Goal: Use online tool/utility: Utilize a website feature to perform a specific function

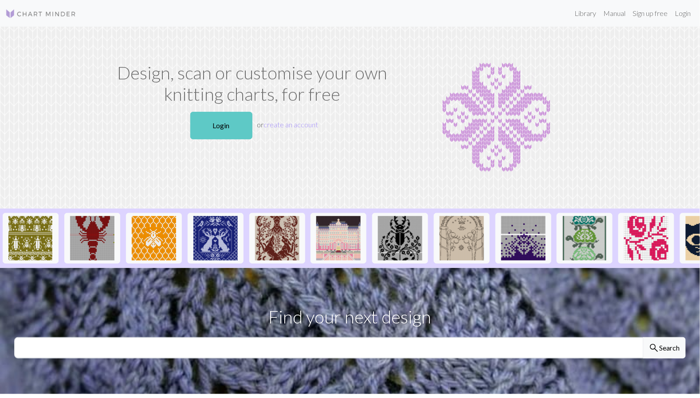
click at [231, 128] on link "Login" at bounding box center [221, 126] width 62 height 28
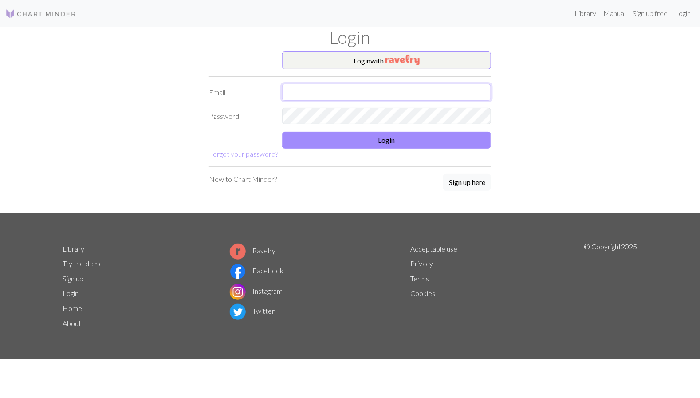
click at [337, 89] on input "text" at bounding box center [386, 92] width 209 height 17
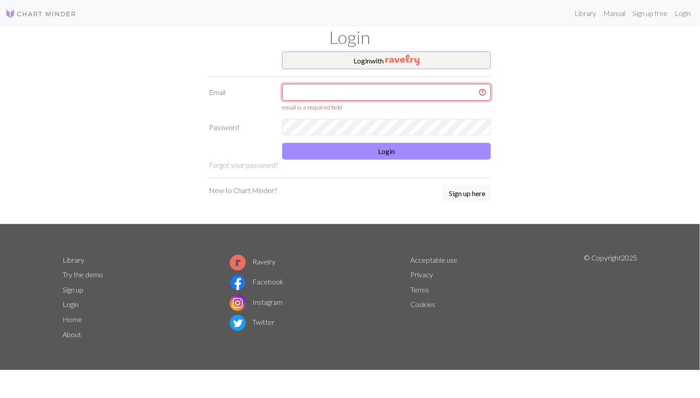
type input "an-sim@gmx.net"
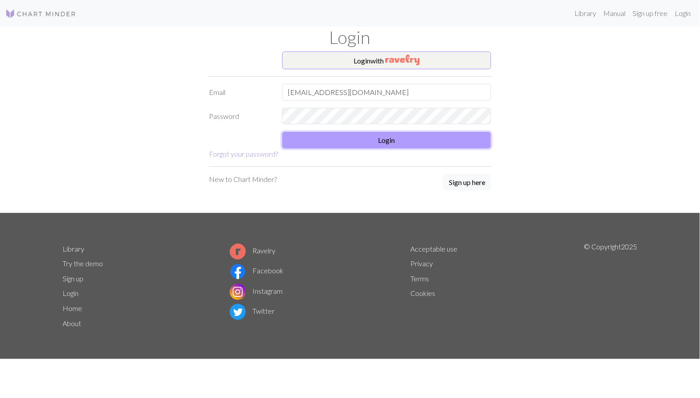
click at [413, 143] on button "Login" at bounding box center [386, 140] width 209 height 17
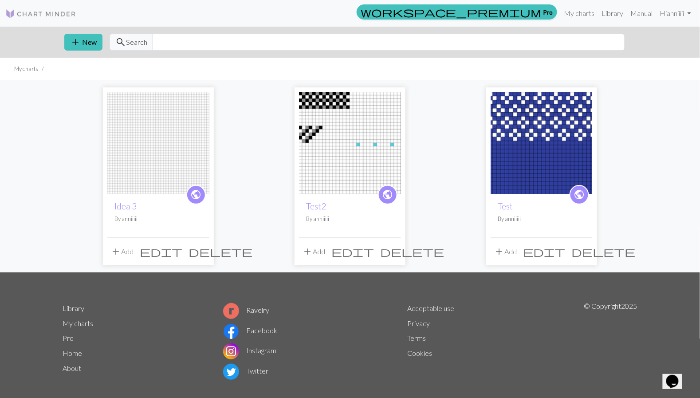
click at [157, 169] on img at bounding box center [158, 143] width 102 height 102
click at [86, 38] on button "add New" at bounding box center [83, 42] width 38 height 17
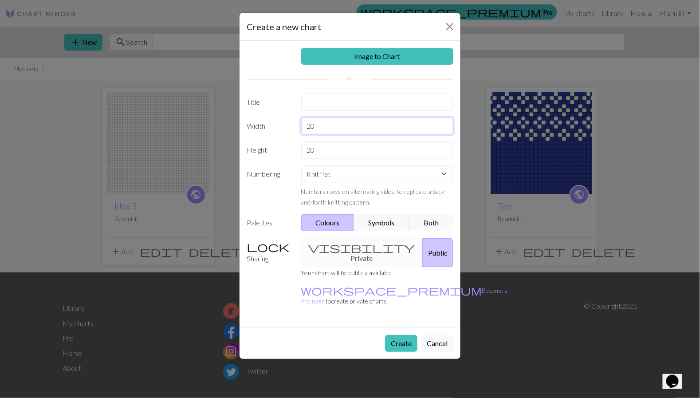
click at [387, 124] on input "20" at bounding box center [377, 126] width 153 height 17
type input "2"
type input "100"
click at [353, 156] on input "20" at bounding box center [377, 150] width 153 height 17
type input "2"
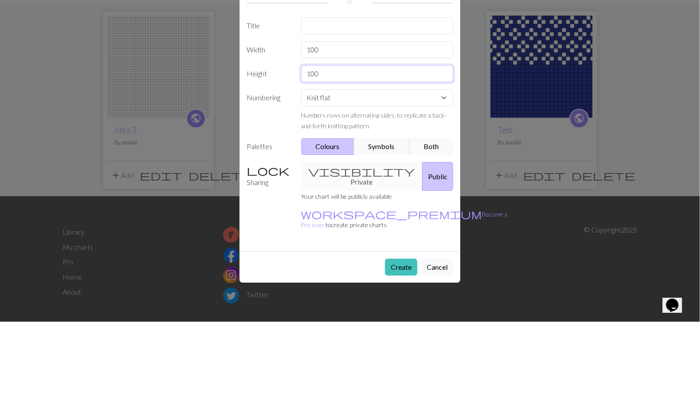
type input "100"
click at [427, 219] on button "Both" at bounding box center [431, 222] width 44 height 17
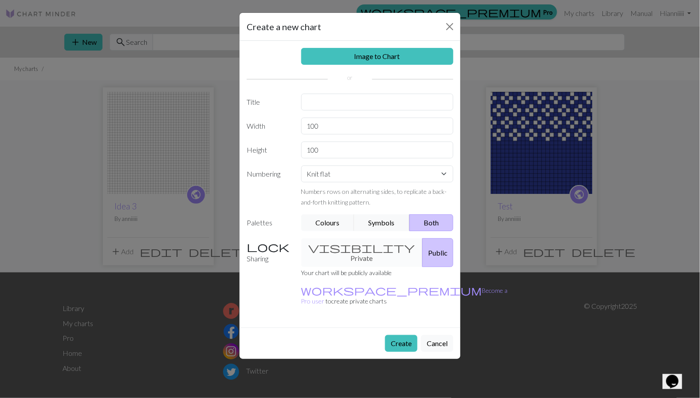
click at [339, 242] on div "visibility Private Public" at bounding box center [377, 252] width 163 height 29
click at [341, 246] on div "visibility Private Public" at bounding box center [377, 252] width 163 height 29
click at [334, 253] on div "visibility Private Public" at bounding box center [377, 252] width 163 height 29
click at [335, 254] on div "visibility Private Public" at bounding box center [377, 252] width 163 height 29
click at [335, 249] on div "visibility Private Public" at bounding box center [377, 252] width 163 height 29
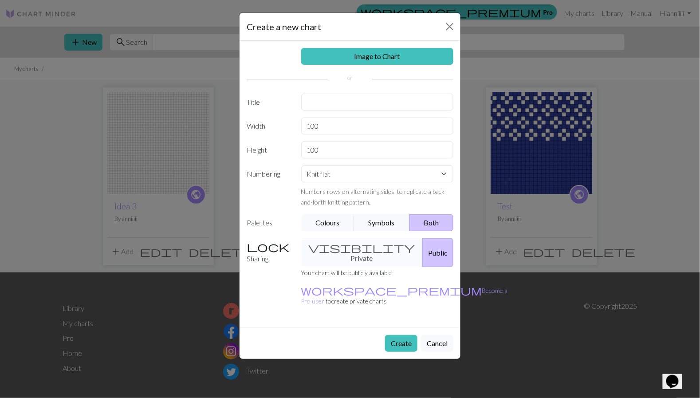
click at [339, 252] on div "visibility Private Public" at bounding box center [377, 252] width 163 height 29
click at [397, 335] on button "Create" at bounding box center [401, 343] width 32 height 17
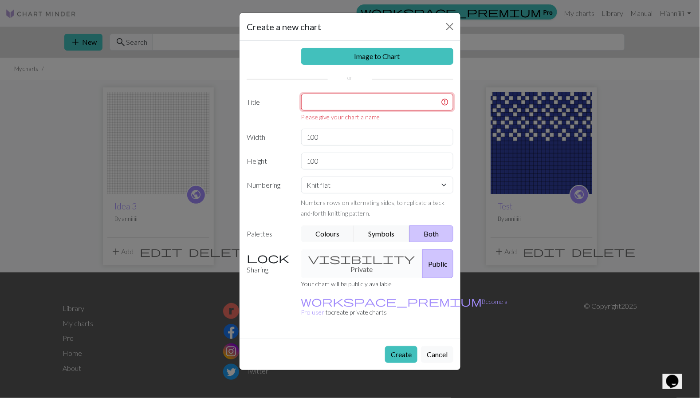
click at [315, 104] on input "text" at bounding box center [377, 102] width 153 height 17
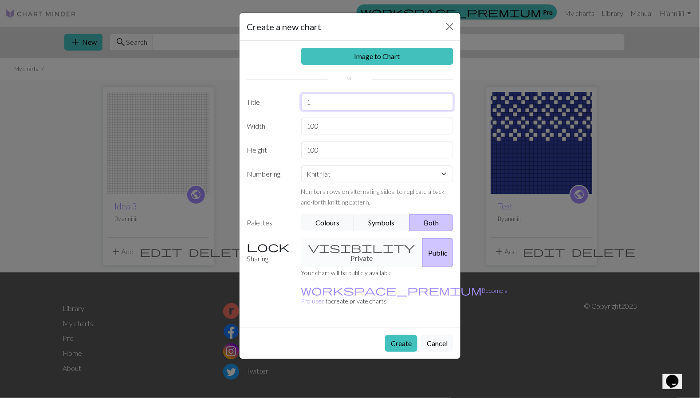
type input "1"
click at [397, 335] on button "Create" at bounding box center [401, 343] width 32 height 17
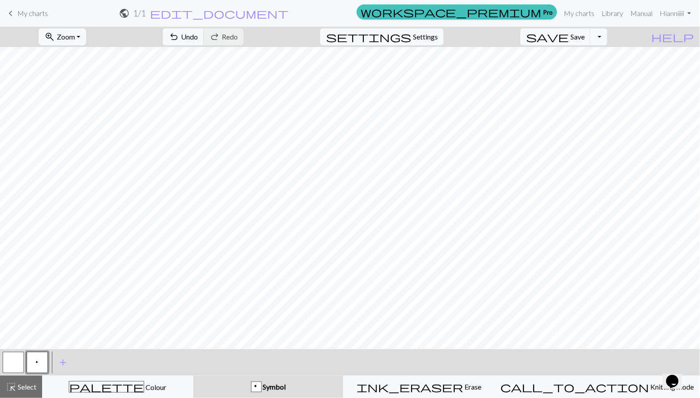
click at [282, 383] on span "Symbol" at bounding box center [274, 386] width 24 height 8
click at [93, 384] on div "palette Colour Colour" at bounding box center [118, 387] width 140 height 12
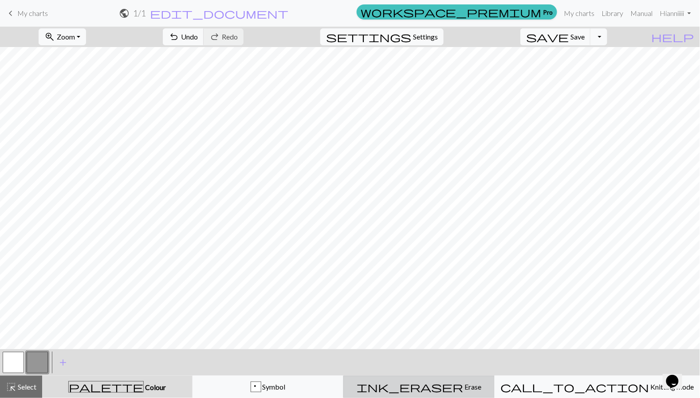
click at [448, 382] on span "ink_eraser" at bounding box center [410, 387] width 106 height 12
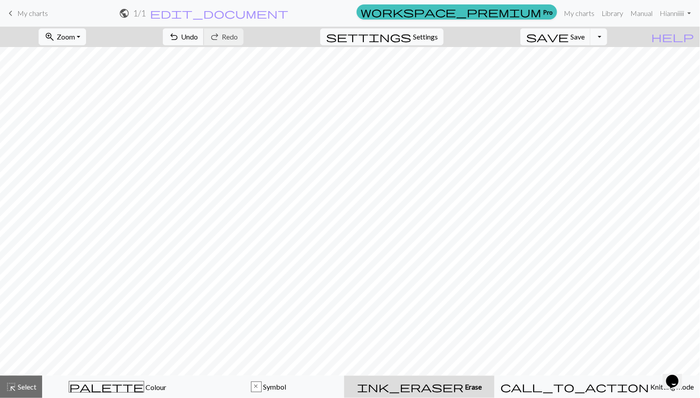
click at [198, 33] on span "Undo" at bounding box center [189, 36] width 17 height 8
click at [179, 37] on span "undo" at bounding box center [174, 37] width 11 height 12
click at [179, 34] on span "undo" at bounding box center [174, 37] width 11 height 12
click at [179, 36] on span "undo" at bounding box center [174, 37] width 11 height 12
click at [198, 38] on span "Undo" at bounding box center [189, 36] width 17 height 8
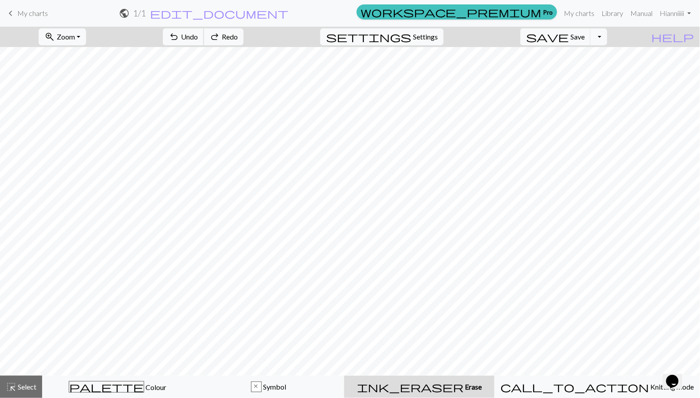
click at [204, 38] on button "undo Undo Undo" at bounding box center [183, 36] width 41 height 17
click at [234, 39] on div "undo Undo Undo redo Redo Redo" at bounding box center [203, 37] width 94 height 20
click at [237, 41] on div "undo Undo Undo redo Redo Redo" at bounding box center [203, 37] width 94 height 20
click at [144, 389] on span "Colour" at bounding box center [155, 387] width 22 height 8
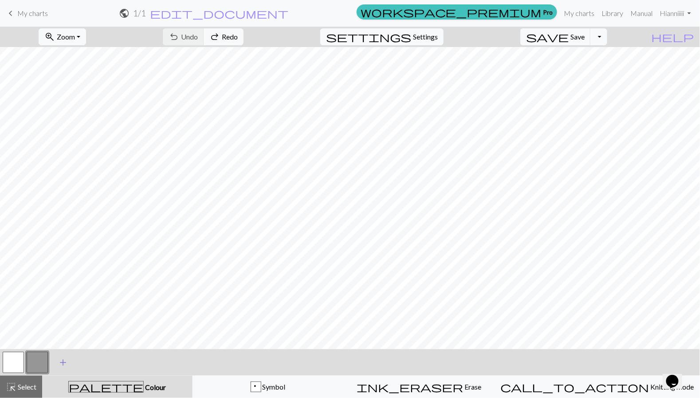
click at [64, 358] on span "add" at bounding box center [63, 362] width 11 height 12
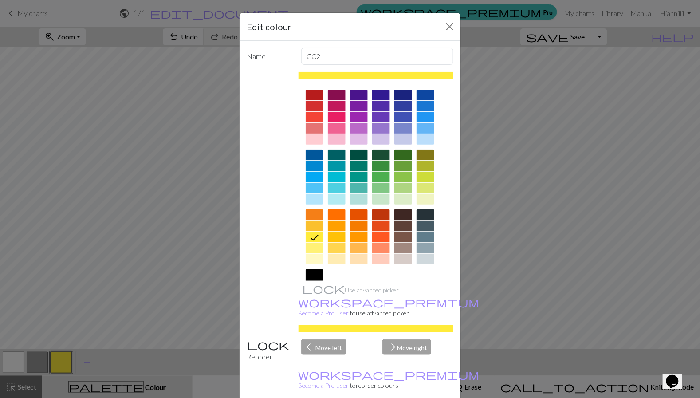
scroll to position [54, 0]
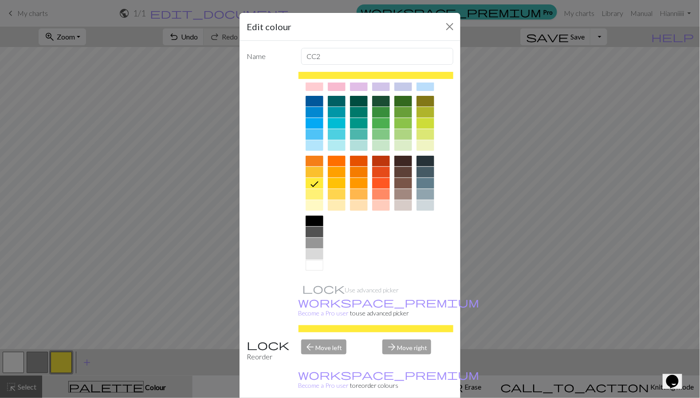
click at [312, 252] on div at bounding box center [315, 254] width 18 height 11
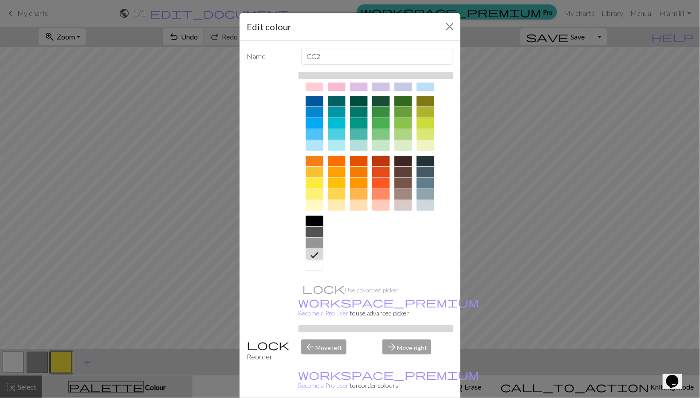
click at [312, 240] on div at bounding box center [315, 243] width 18 height 11
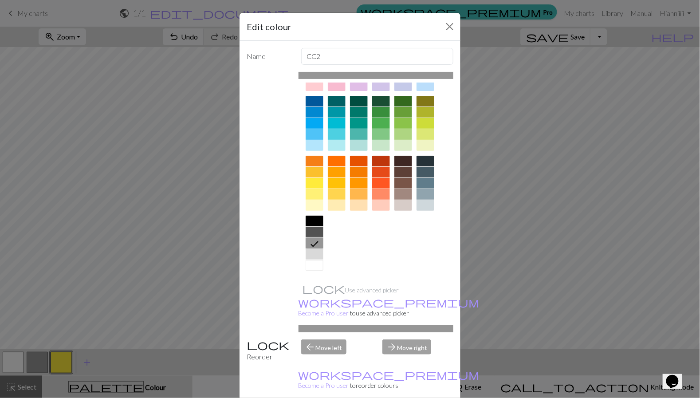
click at [122, 259] on div "Edit colour Name CC2 Use advanced picker workspace_premium Become a Pro user to…" at bounding box center [350, 199] width 700 height 398
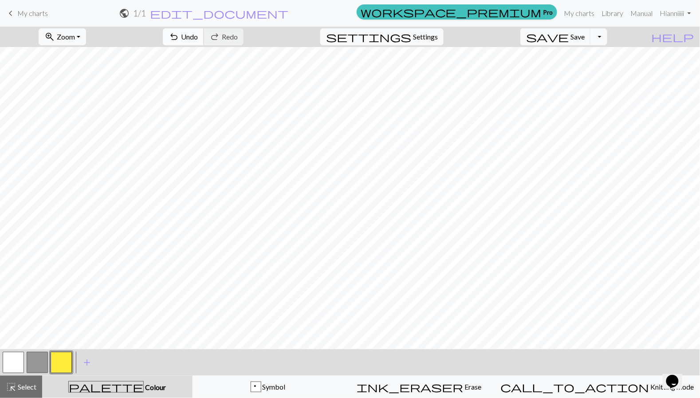
click at [179, 34] on span "undo" at bounding box center [174, 37] width 11 height 12
click at [179, 38] on span "undo" at bounding box center [174, 37] width 11 height 12
click at [110, 384] on span "palette" at bounding box center [106, 387] width 75 height 12
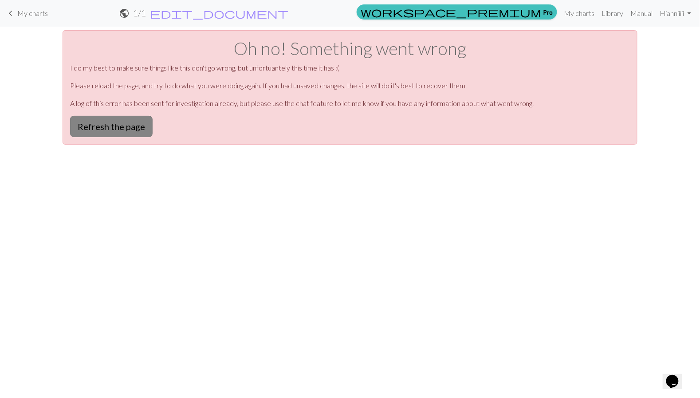
click at [106, 130] on button "Refresh the page" at bounding box center [111, 126] width 83 height 21
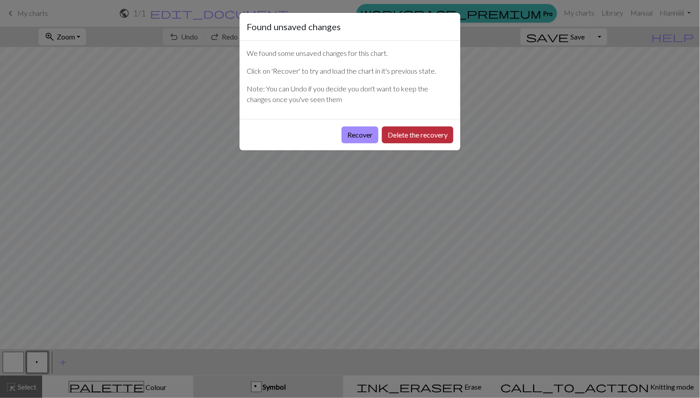
click at [419, 136] on button "Delete the recovery" at bounding box center [417, 134] width 71 height 17
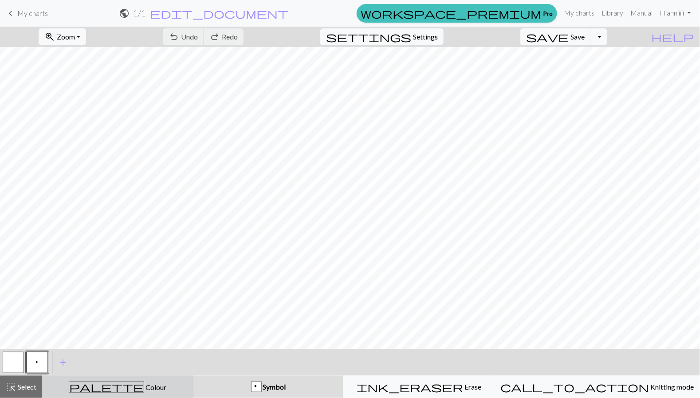
click at [148, 389] on div "palette Colour Colour" at bounding box center [118, 387] width 140 height 12
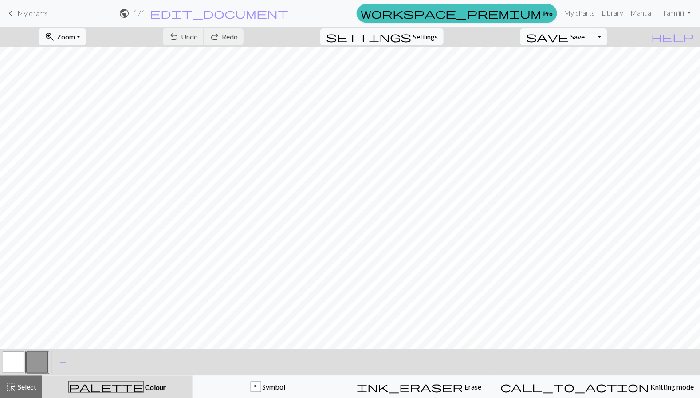
click at [35, 364] on button "button" at bounding box center [37, 362] width 21 height 21
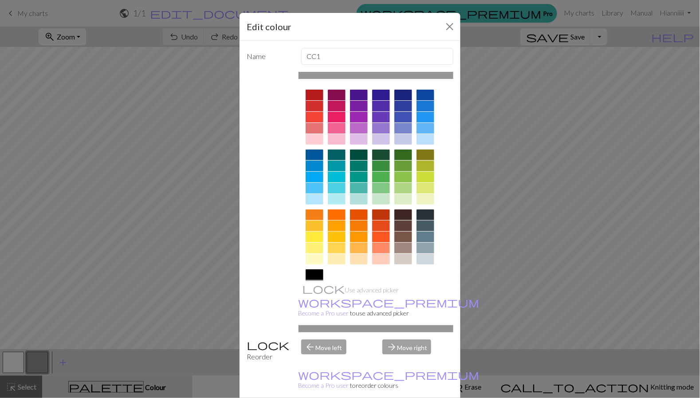
click at [68, 257] on div "Edit colour Name CC1 Use advanced picker workspace_premium Become a Pro user to…" at bounding box center [350, 199] width 700 height 398
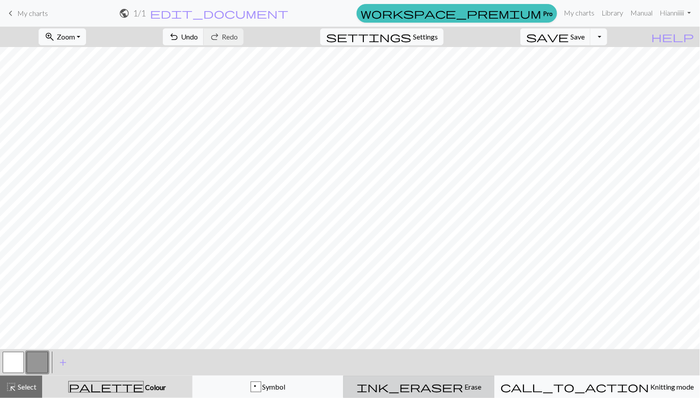
click at [463, 388] on span "Erase" at bounding box center [472, 386] width 18 height 8
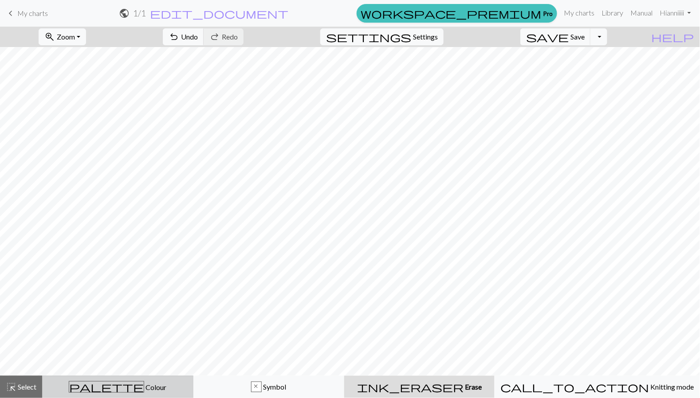
click at [144, 385] on span "Colour" at bounding box center [155, 387] width 22 height 8
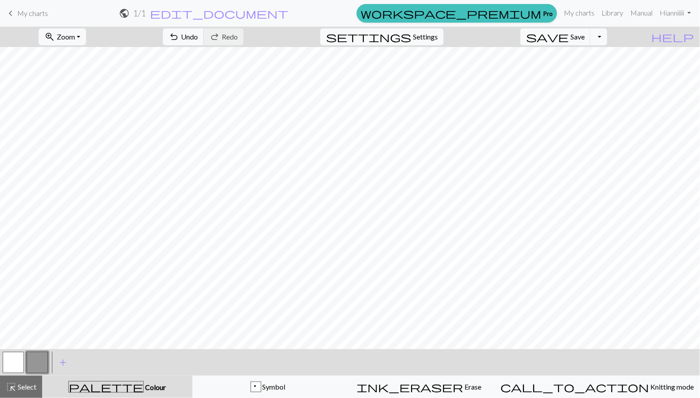
click at [31, 365] on button "button" at bounding box center [37, 362] width 21 height 21
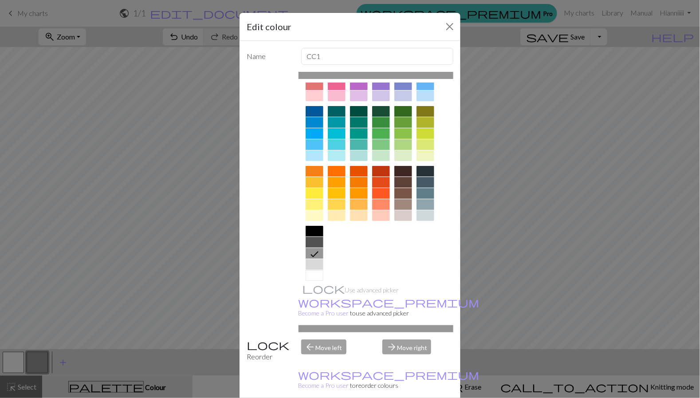
scroll to position [54, 0]
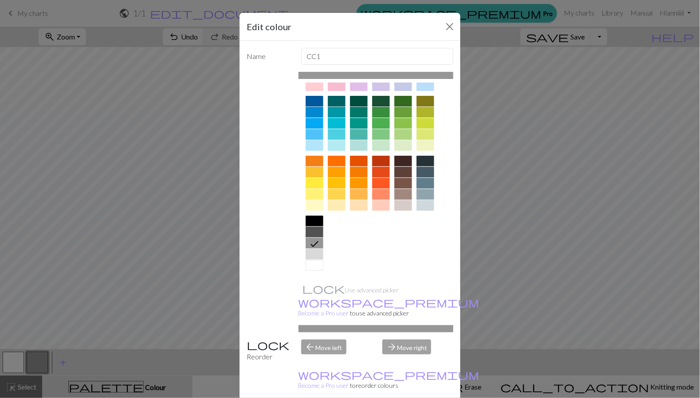
click at [318, 229] on div at bounding box center [315, 232] width 18 height 11
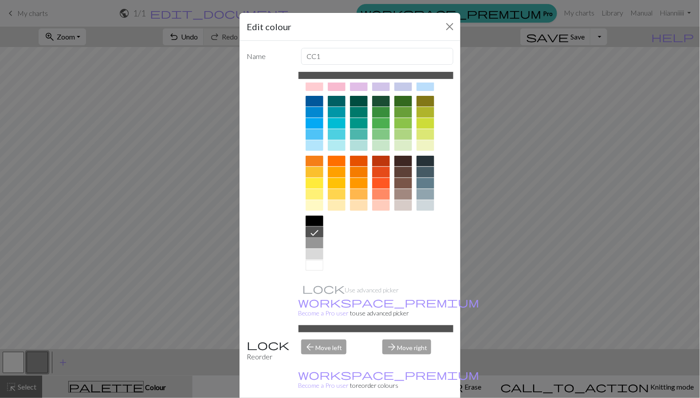
click at [318, 249] on div at bounding box center [315, 254] width 18 height 11
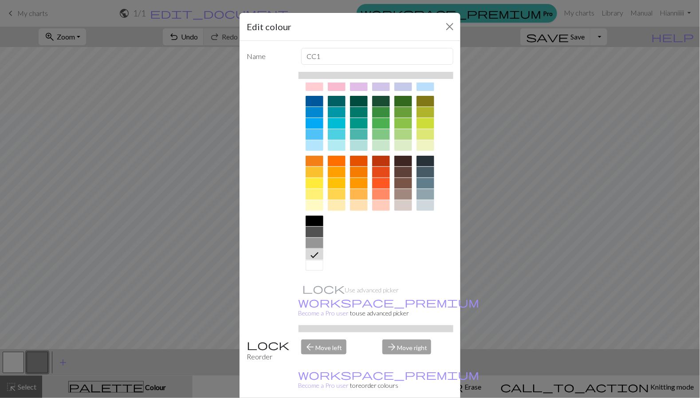
click at [198, 218] on div "Edit colour Name CC1 Use advanced picker workspace_premium Become a Pro user to…" at bounding box center [350, 199] width 700 height 398
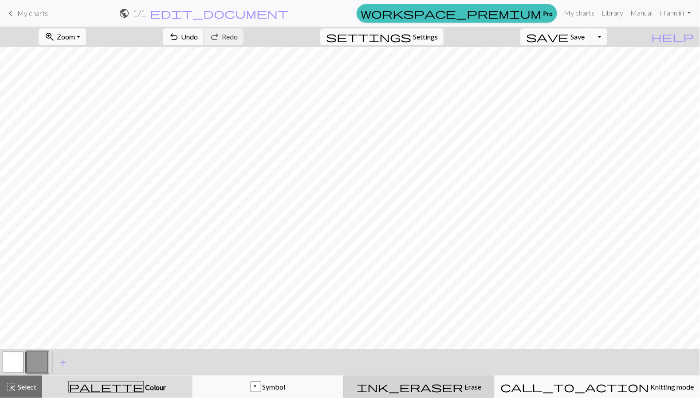
click at [463, 383] on span "Erase" at bounding box center [472, 386] width 18 height 8
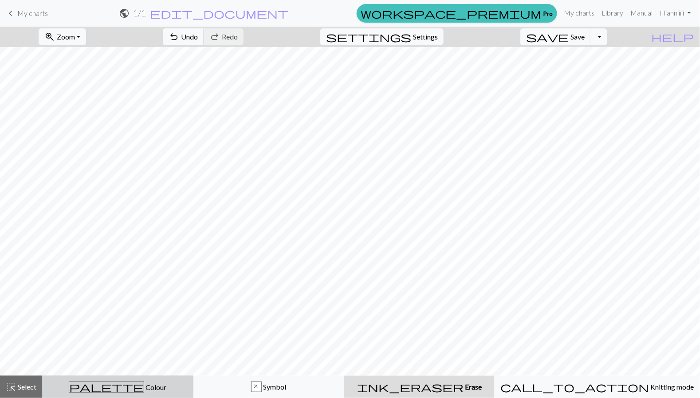
click at [105, 385] on div "palette Colour Colour" at bounding box center [118, 387] width 140 height 12
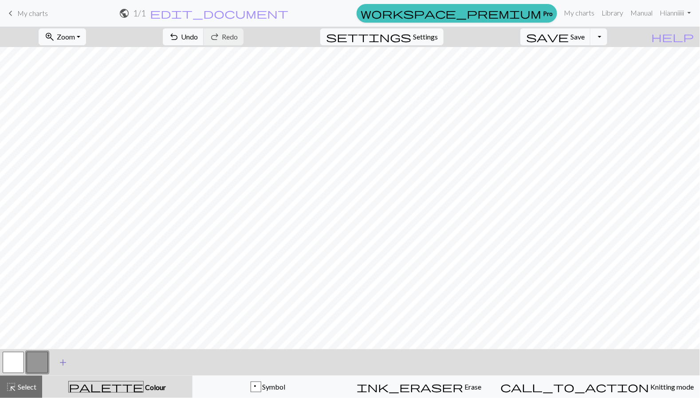
click at [66, 363] on span "add" at bounding box center [63, 362] width 11 height 12
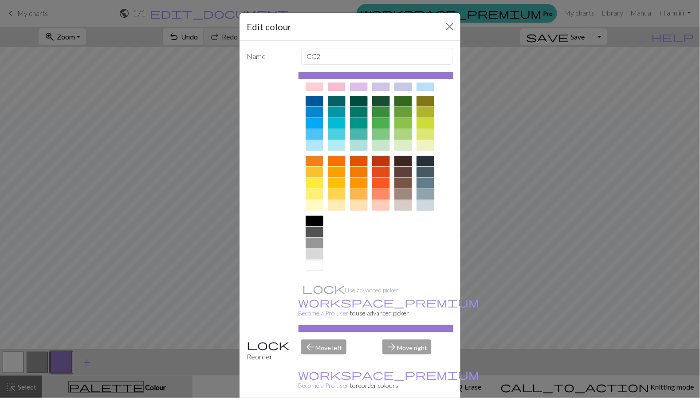
click at [318, 243] on div at bounding box center [315, 243] width 18 height 11
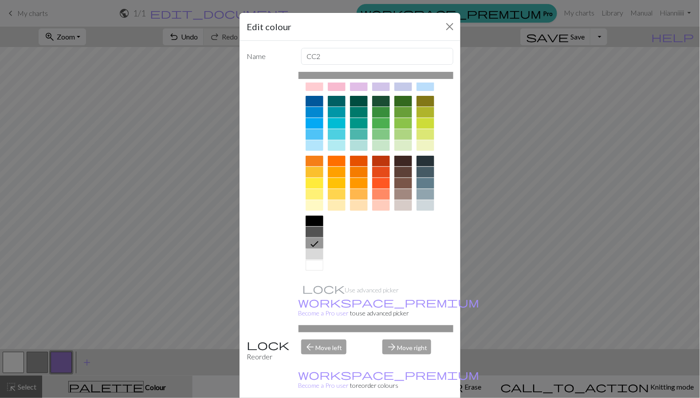
click at [316, 250] on div at bounding box center [315, 254] width 18 height 11
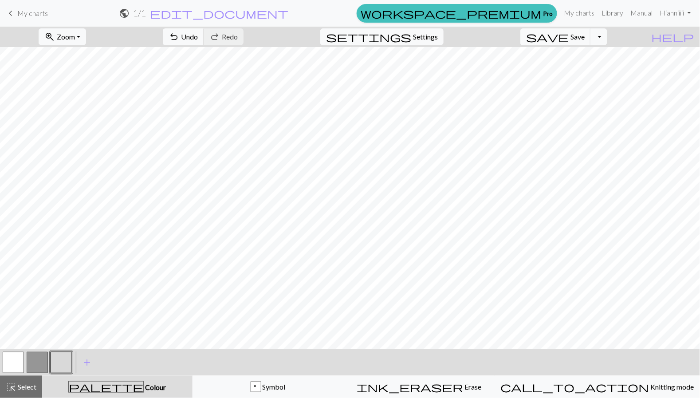
click at [19, 358] on button "button" at bounding box center [13, 362] width 21 height 21
click at [62, 359] on button "button" at bounding box center [61, 362] width 21 height 21
click at [21, 361] on button "button" at bounding box center [13, 362] width 21 height 21
click at [144, 389] on span "Colour" at bounding box center [155, 387] width 22 height 8
click at [80, 366] on button "add Add a colour" at bounding box center [87, 362] width 22 height 22
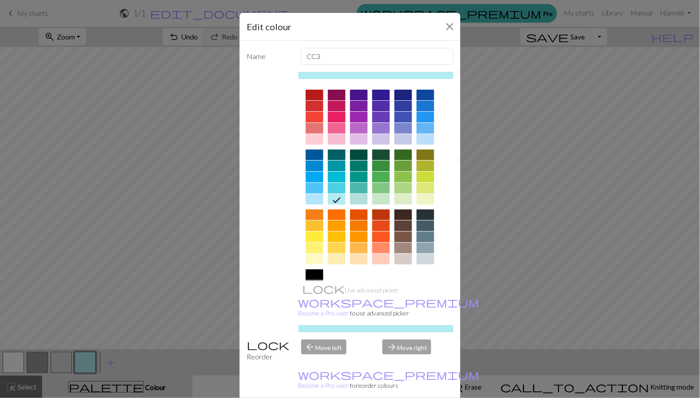
click at [406, 91] on div at bounding box center [403, 95] width 18 height 11
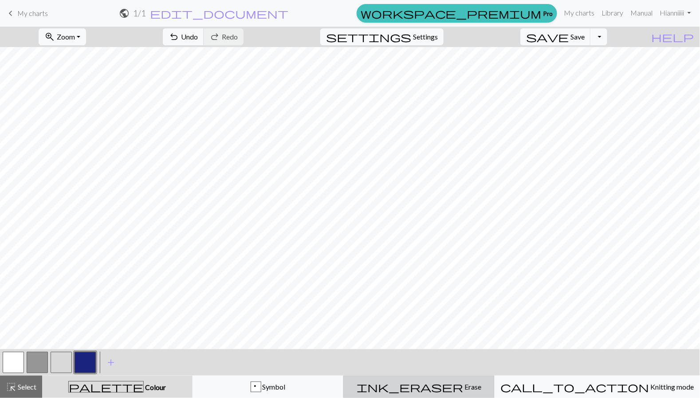
click at [401, 393] on button "ink_eraser Erase Erase" at bounding box center [418, 387] width 151 height 22
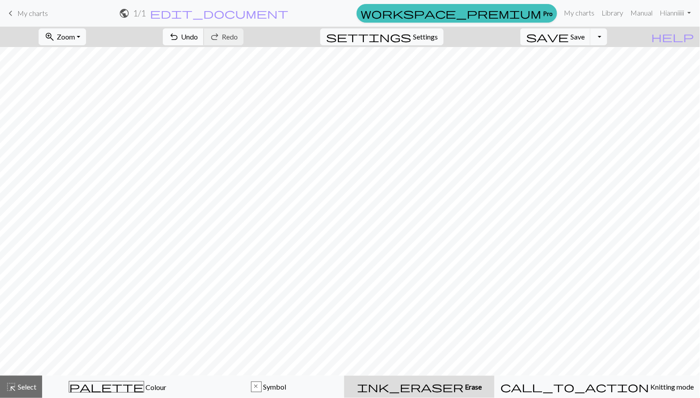
click at [198, 36] on span "Undo" at bounding box center [189, 36] width 17 height 8
click at [125, 392] on div "palette Colour Colour" at bounding box center [118, 387] width 140 height 12
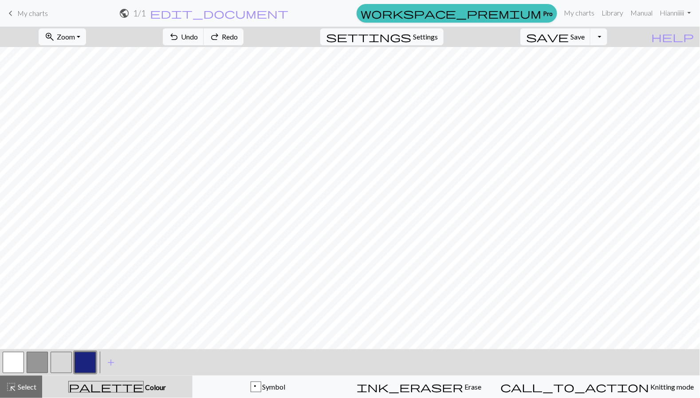
click at [83, 362] on button "button" at bounding box center [85, 362] width 21 height 21
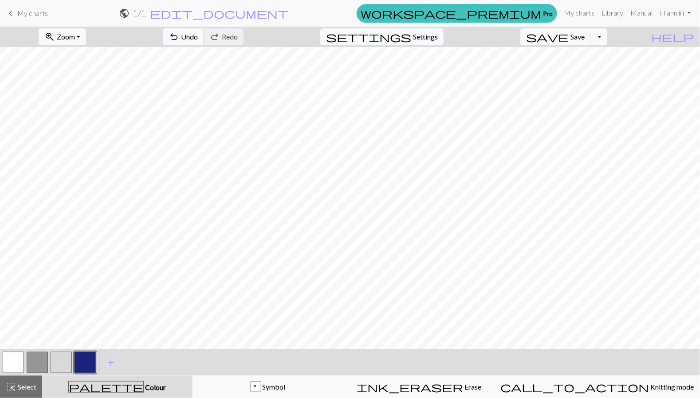
click at [7, 361] on button "button" at bounding box center [13, 362] width 21 height 21
click at [88, 361] on button "button" at bounding box center [85, 362] width 21 height 21
click at [16, 370] on button "button" at bounding box center [13, 362] width 21 height 21
click at [65, 362] on button "button" at bounding box center [61, 362] width 21 height 21
click at [6, 361] on button "button" at bounding box center [13, 362] width 21 height 21
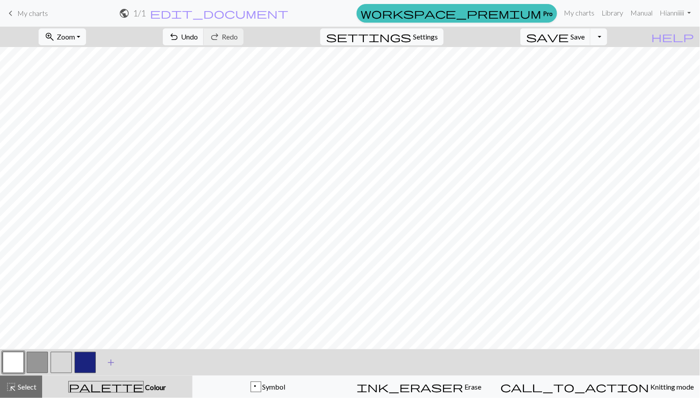
click at [103, 361] on button "add Add a colour" at bounding box center [111, 362] width 22 height 22
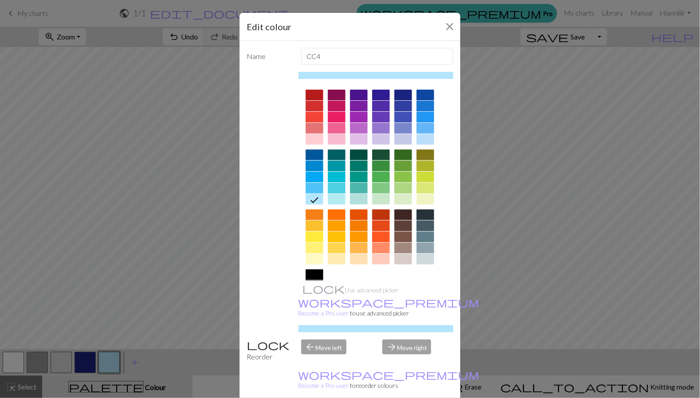
click at [379, 155] on div at bounding box center [381, 154] width 18 height 11
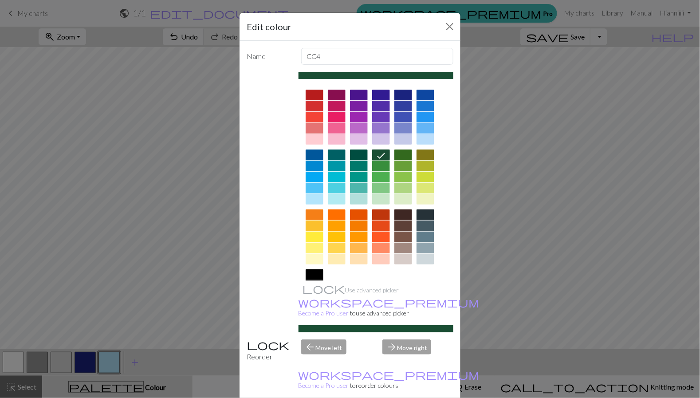
click at [209, 187] on div "Edit colour Name CC4 Use advanced picker workspace_premium Become a Pro user to…" at bounding box center [350, 199] width 700 height 398
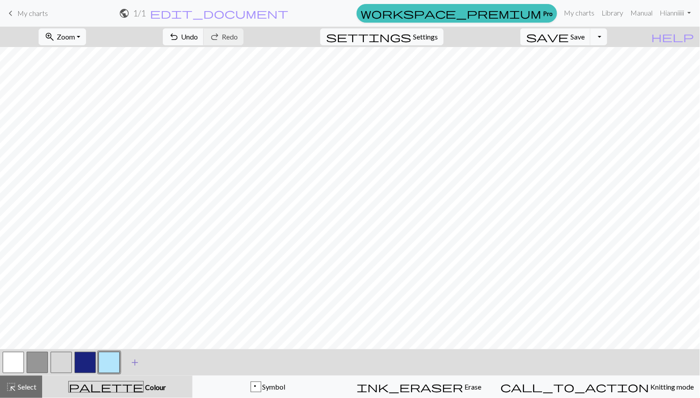
click at [134, 369] on span "add" at bounding box center [135, 362] width 11 height 12
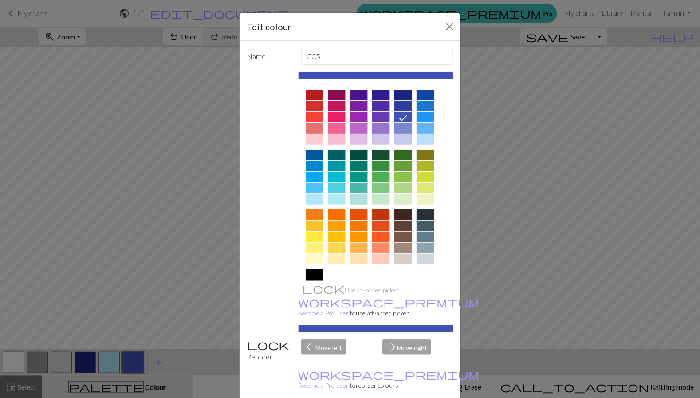
click at [385, 153] on div at bounding box center [381, 154] width 18 height 11
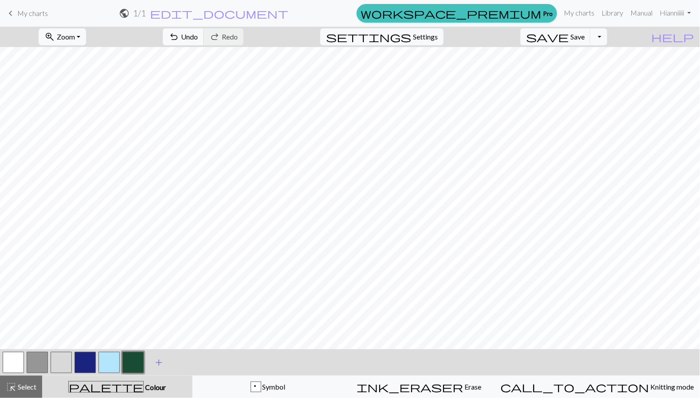
click at [156, 366] on span "add" at bounding box center [158, 362] width 11 height 12
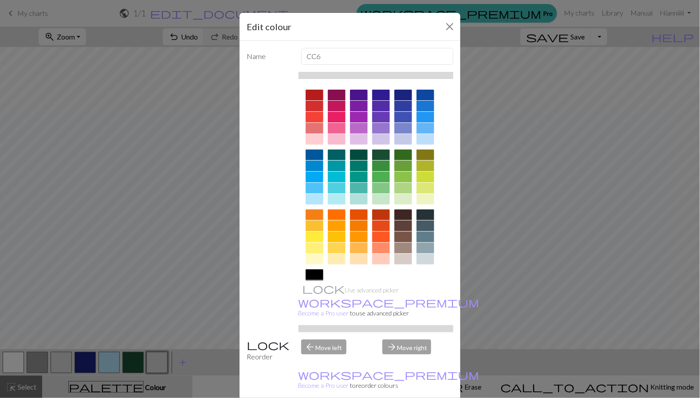
click at [378, 127] on div at bounding box center [381, 128] width 18 height 11
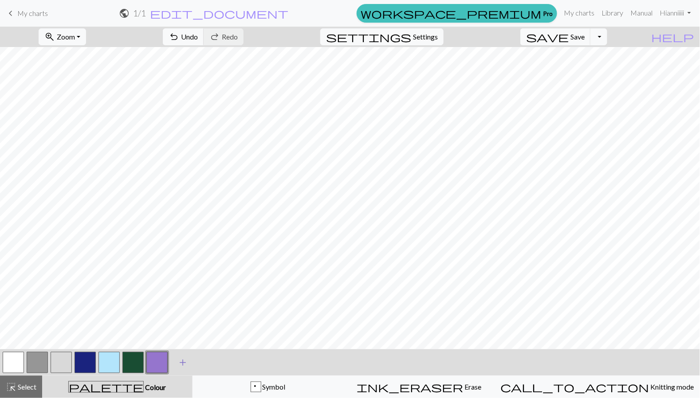
click at [176, 359] on button "add Add a colour" at bounding box center [183, 362] width 22 height 22
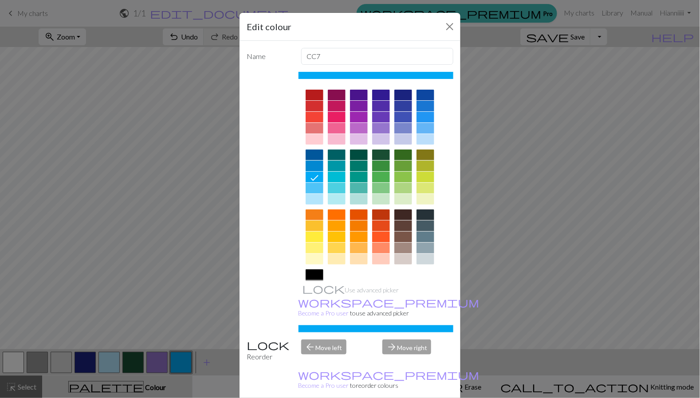
click at [319, 236] on div at bounding box center [315, 237] width 18 height 11
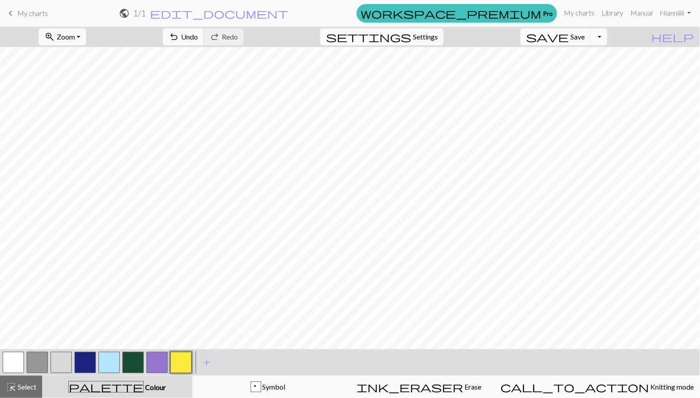
click at [204, 31] on button "undo Undo Undo" at bounding box center [183, 36] width 41 height 17
click at [204, 32] on button "undo Undo Undo" at bounding box center [183, 36] width 41 height 17
click at [179, 31] on span "undo" at bounding box center [174, 37] width 11 height 12
click at [204, 29] on button "undo Undo Undo" at bounding box center [183, 36] width 41 height 17
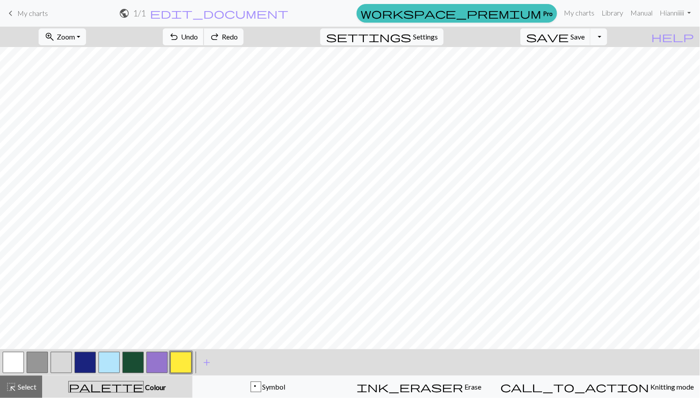
click at [179, 31] on span "undo" at bounding box center [174, 37] width 11 height 12
click at [204, 29] on button "undo Undo Undo" at bounding box center [183, 36] width 41 height 17
click at [204, 28] on button "undo Undo Undo" at bounding box center [183, 36] width 41 height 17
click at [179, 33] on span "undo" at bounding box center [174, 37] width 11 height 12
click at [204, 30] on button "undo Undo Undo" at bounding box center [183, 36] width 41 height 17
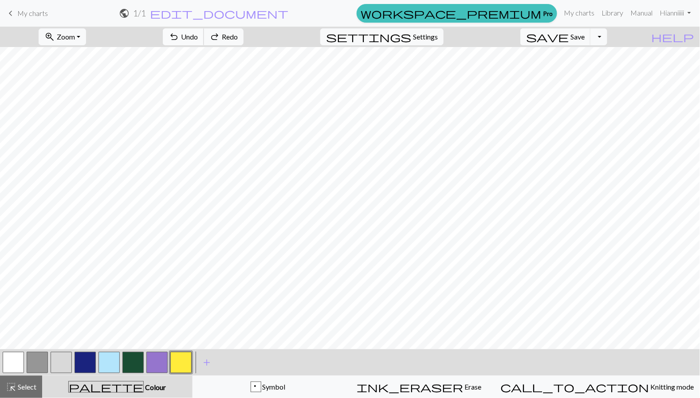
click at [204, 30] on button "undo Undo Undo" at bounding box center [183, 36] width 41 height 17
click at [204, 29] on button "undo Undo Undo" at bounding box center [183, 36] width 41 height 17
click at [179, 35] on span "undo" at bounding box center [174, 37] width 11 height 12
click at [179, 32] on span "undo" at bounding box center [174, 37] width 11 height 12
click at [179, 31] on span "undo" at bounding box center [174, 37] width 11 height 12
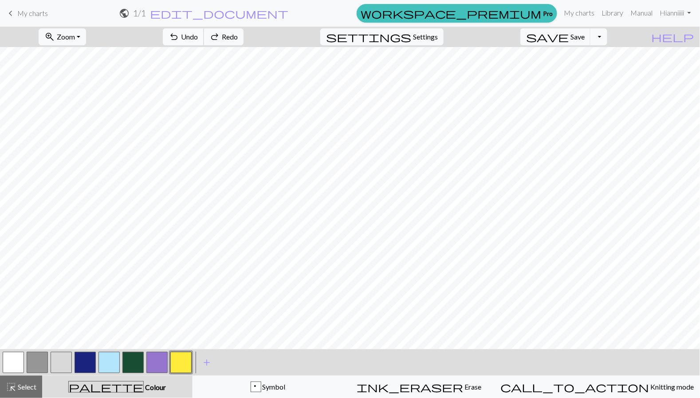
click at [179, 34] on span "undo" at bounding box center [174, 37] width 11 height 12
click at [179, 32] on span "undo" at bounding box center [174, 37] width 11 height 12
click at [179, 33] on span "undo" at bounding box center [174, 37] width 11 height 12
click at [179, 31] on span "undo" at bounding box center [174, 37] width 11 height 12
click at [179, 32] on span "undo" at bounding box center [174, 37] width 11 height 12
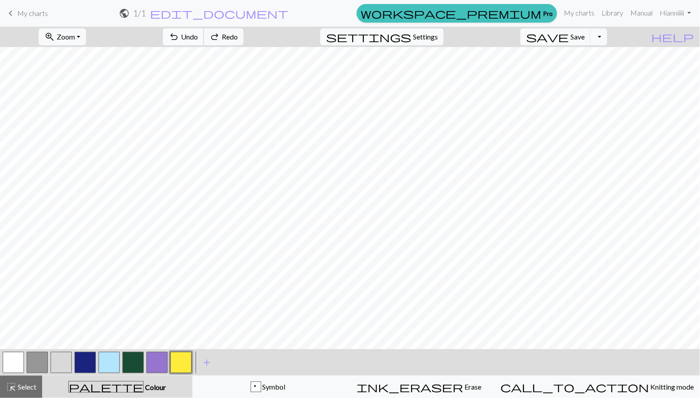
click at [179, 33] on span "undo" at bounding box center [174, 37] width 11 height 12
click at [179, 31] on span "undo" at bounding box center [174, 37] width 11 height 12
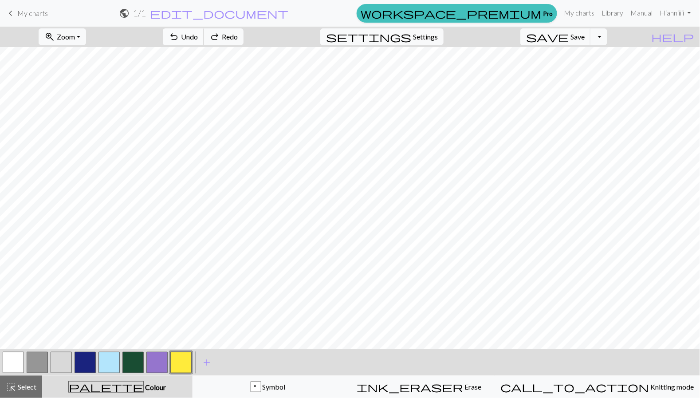
click at [204, 29] on button "undo Undo Undo" at bounding box center [183, 36] width 41 height 17
click at [204, 33] on button "undo Undo Undo" at bounding box center [183, 36] width 41 height 17
click at [179, 36] on span "undo" at bounding box center [174, 37] width 11 height 12
click at [179, 33] on span "undo" at bounding box center [174, 37] width 11 height 12
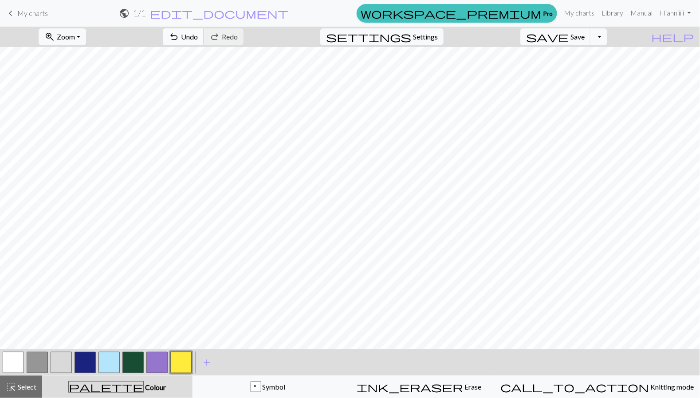
click at [204, 41] on button "undo Undo Undo" at bounding box center [183, 36] width 41 height 17
click at [456, 395] on button "ink_eraser Erase Erase" at bounding box center [418, 387] width 151 height 22
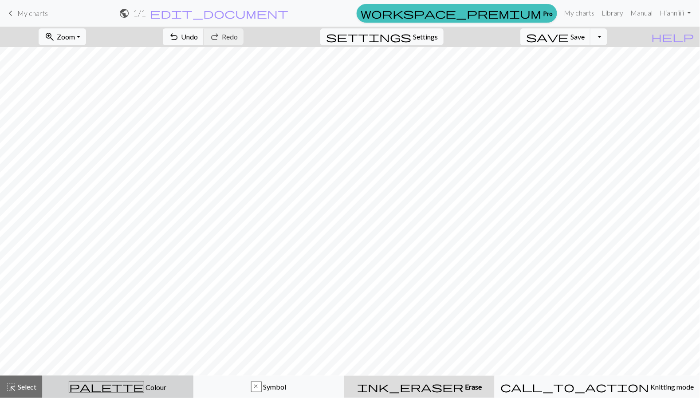
click at [144, 389] on span "Colour" at bounding box center [155, 387] width 22 height 8
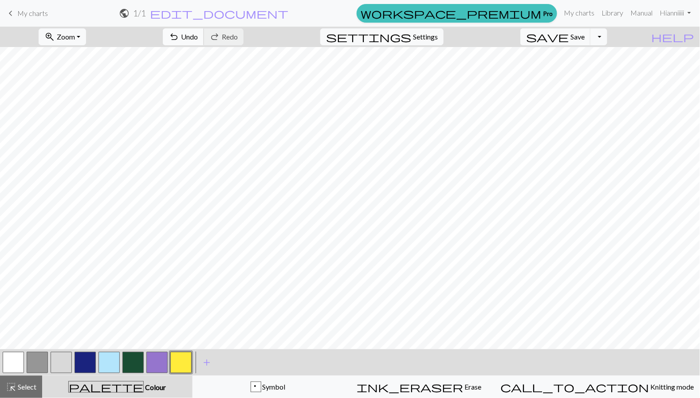
click at [198, 36] on span "Undo" at bounding box center [189, 36] width 17 height 8
click at [179, 40] on span "undo" at bounding box center [174, 37] width 11 height 12
click at [179, 32] on span "undo" at bounding box center [174, 37] width 11 height 12
click at [238, 39] on span "Redo" at bounding box center [230, 36] width 16 height 8
click at [179, 33] on span "undo" at bounding box center [174, 37] width 11 height 12
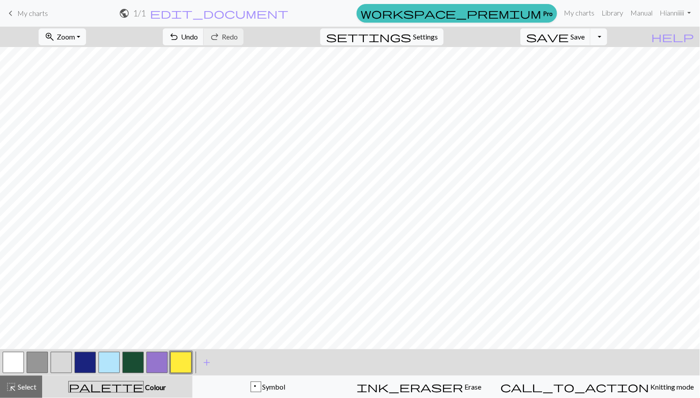
click at [9, 15] on span "keyboard_arrow_left" at bounding box center [10, 13] width 11 height 12
click at [585, 35] on span "Save" at bounding box center [577, 36] width 14 height 8
click at [586, 41] on button "save Save Save" at bounding box center [555, 36] width 71 height 17
click at [580, 39] on div "Chart saved Chart saved" at bounding box center [350, 35] width 700 height 70
click at [606, 43] on div "Chart saved Chart saved" at bounding box center [350, 35] width 700 height 70
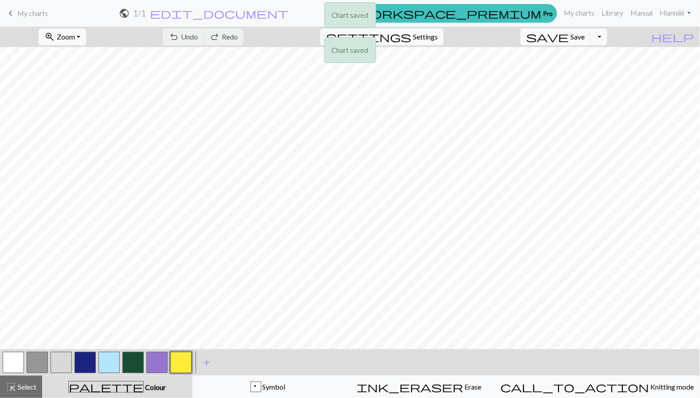
click at [611, 38] on div "Chart saved Chart saved" at bounding box center [350, 35] width 700 height 70
click at [585, 38] on span "Save" at bounding box center [577, 36] width 14 height 8
click at [607, 39] on button "Toggle Dropdown" at bounding box center [598, 36] width 17 height 17
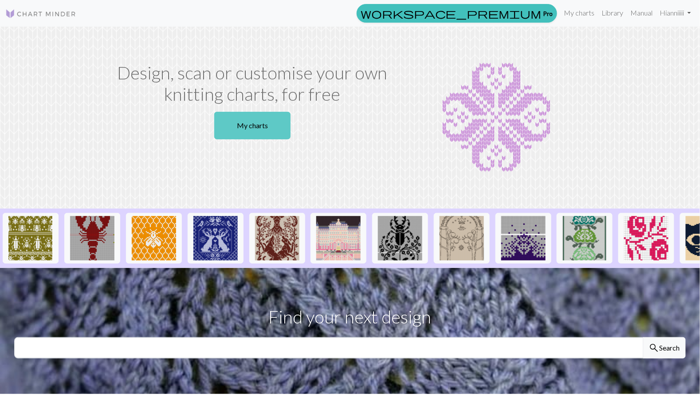
click at [228, 130] on link "My charts" at bounding box center [252, 126] width 76 height 28
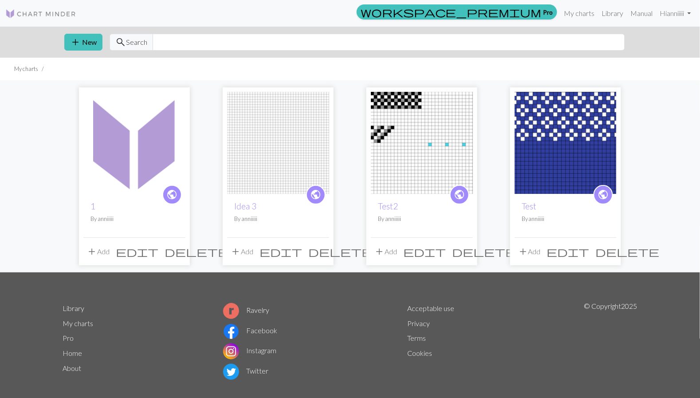
click at [123, 127] on img at bounding box center [134, 143] width 102 height 102
